Goal: Transaction & Acquisition: Download file/media

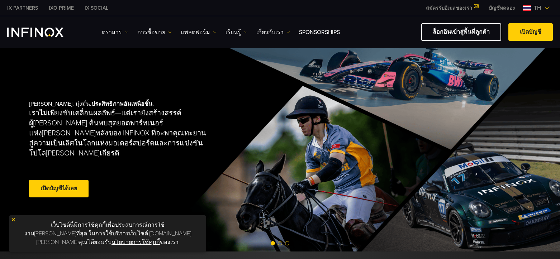
click at [187, 33] on link "แพลตฟอร์ม" at bounding box center [199, 32] width 36 height 9
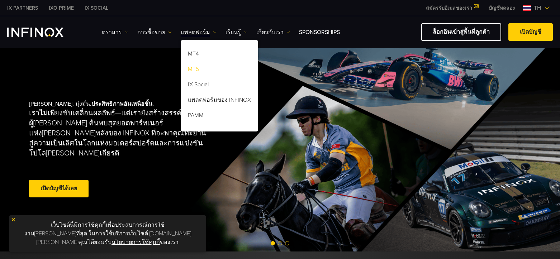
click at [193, 71] on link "MT5" at bounding box center [219, 70] width 77 height 15
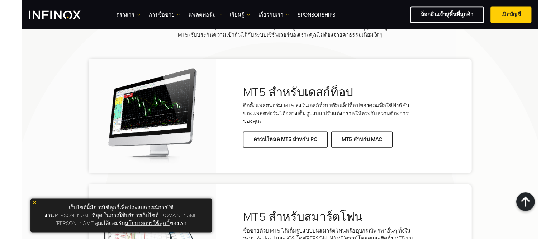
scroll to position [1506, 0]
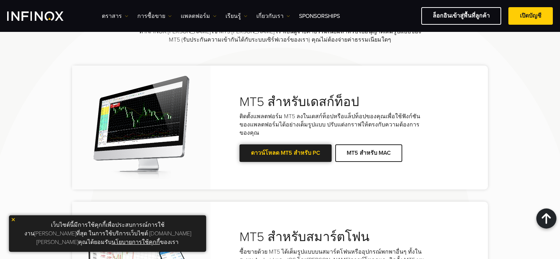
click at [286, 145] on link "ดาวน์โหลด MT5 สำหรับ PC" at bounding box center [286, 154] width 92 height 18
click at [294, 145] on link "ดาวน์โหลด MT5 สำหรับ PC" at bounding box center [286, 154] width 92 height 18
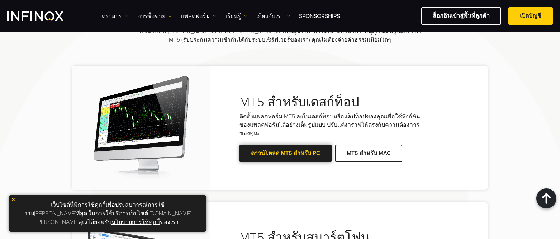
click at [294, 145] on link "ดาวน์โหลด MT5 สำหรับ PC" at bounding box center [286, 154] width 92 height 18
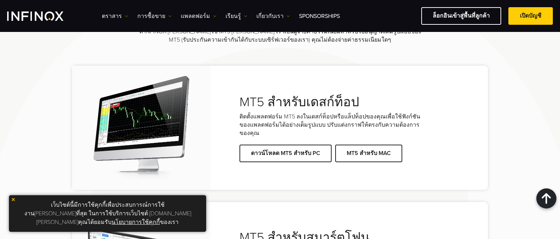
click at [14, 202] on img at bounding box center [13, 199] width 5 height 5
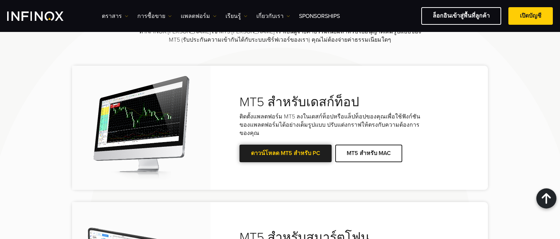
click at [281, 145] on link "ดาวน์โหลด MT5 สำหรับ PC" at bounding box center [286, 154] width 92 height 18
click at [293, 145] on link "ดาวน์โหลด MT5 สำหรับ PC" at bounding box center [286, 154] width 92 height 18
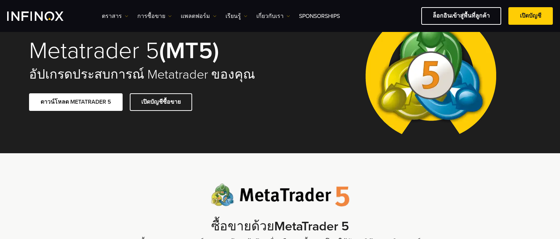
scroll to position [0, 0]
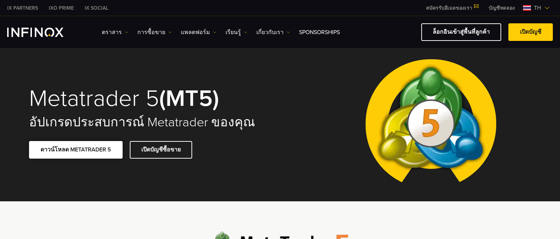
click at [86, 150] on link "ดาวน์โหลด METATRADER 5" at bounding box center [76, 150] width 94 height 18
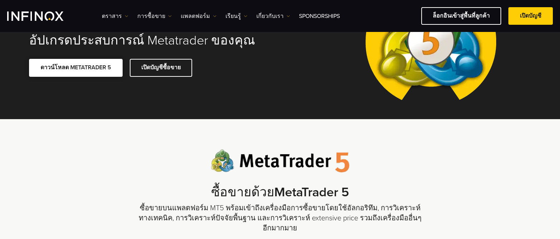
click at [81, 67] on link "ดาวน์โหลด METATRADER 5" at bounding box center [76, 68] width 94 height 18
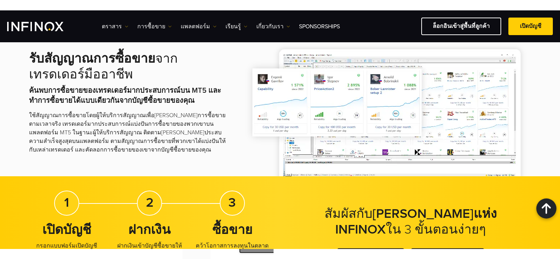
scroll to position [1470, 0]
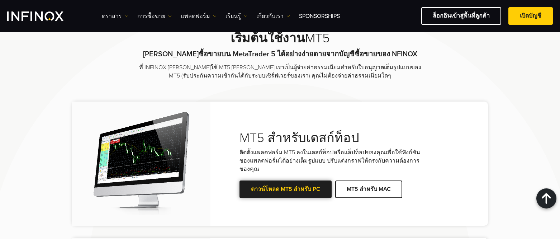
click at [288, 180] on link "ดาวน์โหลด MT5 สำหรับ PC" at bounding box center [286, 189] width 92 height 18
click at [280, 180] on link "ดาวน์โหลด MT5 สำหรับ PC" at bounding box center [286, 189] width 92 height 18
click at [288, 180] on link "ดาวน์โหลด MT5 สำหรับ PC" at bounding box center [286, 189] width 92 height 18
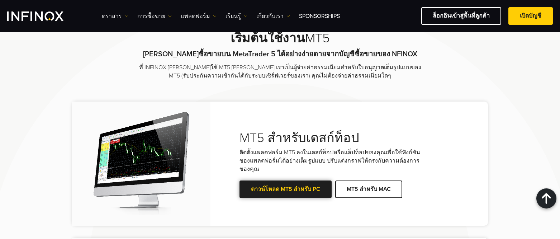
click at [288, 180] on link "ดาวน์โหลด MT5 สำหรับ PC" at bounding box center [286, 189] width 92 height 18
click at [281, 180] on link "ดาวน์โหลด MT5 สำหรับ PC" at bounding box center [286, 189] width 92 height 18
click at [240, 180] on link "ดาวน์โหลด MT5 สำหรับ PC" at bounding box center [286, 189] width 92 height 18
click at [280, 180] on link "ดาวน์โหลด MT5 สำหรับ PC" at bounding box center [286, 189] width 92 height 18
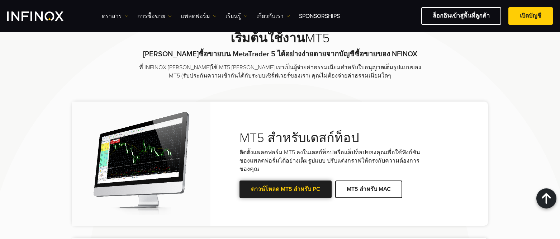
click at [287, 180] on link "ดาวน์โหลด MT5 สำหรับ PC" at bounding box center [286, 189] width 92 height 18
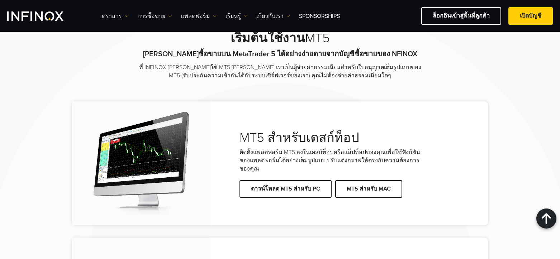
drag, startPoint x: 44, startPoint y: 180, endPoint x: 204, endPoint y: 179, distance: 159.9
click at [203, 180] on div "เริ่มต้นใช้งาน MT5 [PERSON_NAME]ซื้อขายบน MetaTrader 5 ได้อย่างง่ายดายจากบัญชีซ…" at bounding box center [280, 263] width 516 height 469
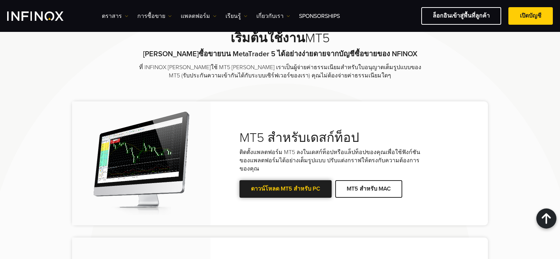
click at [275, 180] on link "ดาวน์โหลด MT5 สำหรับ PC" at bounding box center [286, 189] width 92 height 18
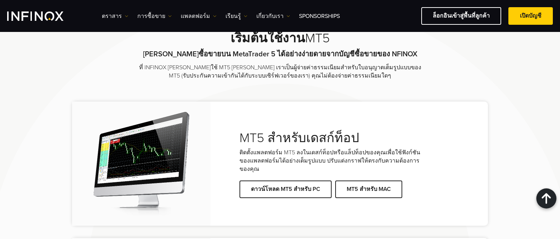
drag, startPoint x: 274, startPoint y: 171, endPoint x: 322, endPoint y: 177, distance: 48.8
click at [322, 177] on div "MT5 สำหรับเดสก์ท็อป ติดตั้งแพลตฟอร์ม MT5 ลงในเดสก์ท็อปหรือแล็ปท็อปของคุณเพื่อใช…" at bounding box center [280, 163] width 416 height 124
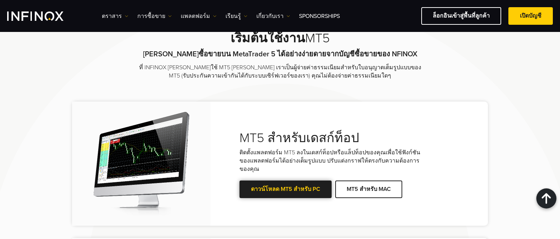
click at [328, 180] on link "ดาวน์โหลด MT5 สำหรับ PC" at bounding box center [286, 189] width 92 height 18
click at [329, 180] on link "ดาวน์โหลด MT5 สำหรับ PC" at bounding box center [286, 189] width 92 height 18
click at [247, 180] on link "ดาวน์โหลด MT5 สำหรับ PC" at bounding box center [286, 189] width 92 height 18
click at [245, 180] on link "ดาวน์โหลด MT5 สำหรับ PC" at bounding box center [286, 189] width 92 height 18
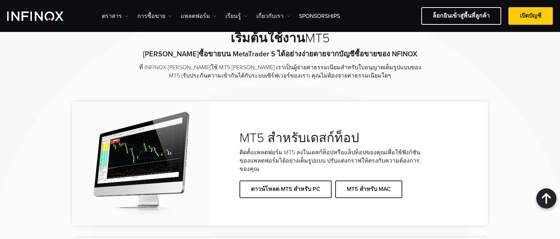
drag, startPoint x: 203, startPoint y: 211, endPoint x: 314, endPoint y: 211, distance: 111.9
drag, startPoint x: 319, startPoint y: 217, endPoint x: 428, endPoint y: 217, distance: 108.6
drag, startPoint x: 202, startPoint y: 216, endPoint x: 406, endPoint y: 215, distance: 204.4
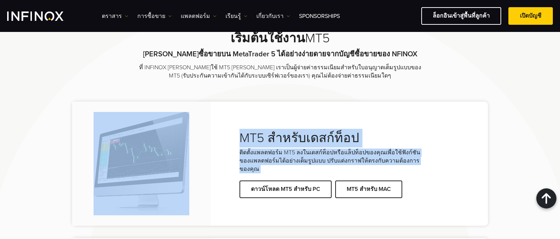
drag, startPoint x: 46, startPoint y: 164, endPoint x: 237, endPoint y: 174, distance: 191.4
click at [238, 174] on div "MT5 สำหรับเดสก์ท็อป ติดตั้งแพลตฟอร์ม MT5 ลงในเดสก์ท็อปหรือแล็ปท็อปของคุณเพื่อใช…" at bounding box center [280, 163] width 416 height 124
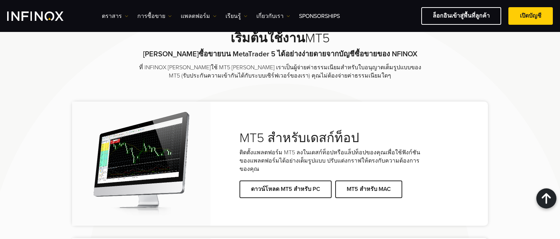
click at [278, 177] on div "MT5 สำหรับเดสก์ท็อป ติดตั้งแพลตฟอร์ม MT5 ลงในเดสก์ท็อปหรือแล็ปท็อปของคุณเพื่อใช…" at bounding box center [280, 163] width 416 height 124
